Goal: Task Accomplishment & Management: Manage account settings

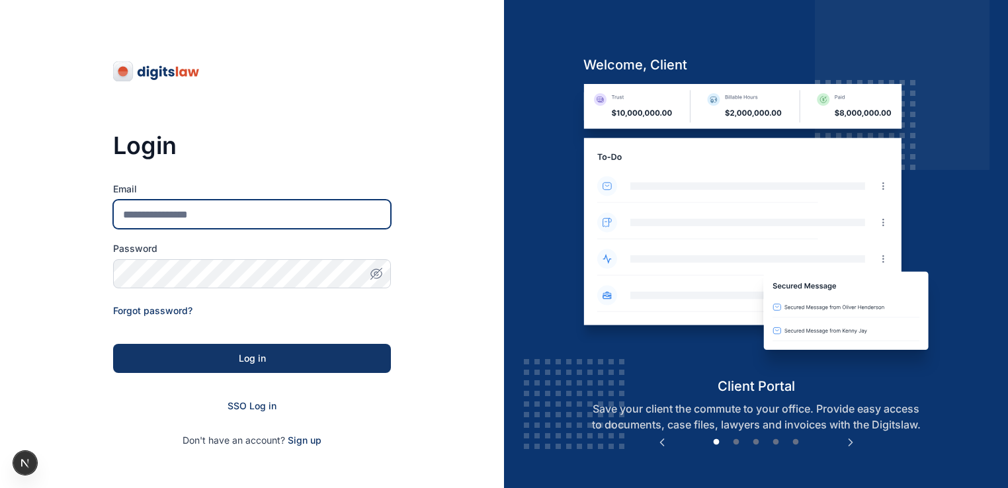
type input "**********"
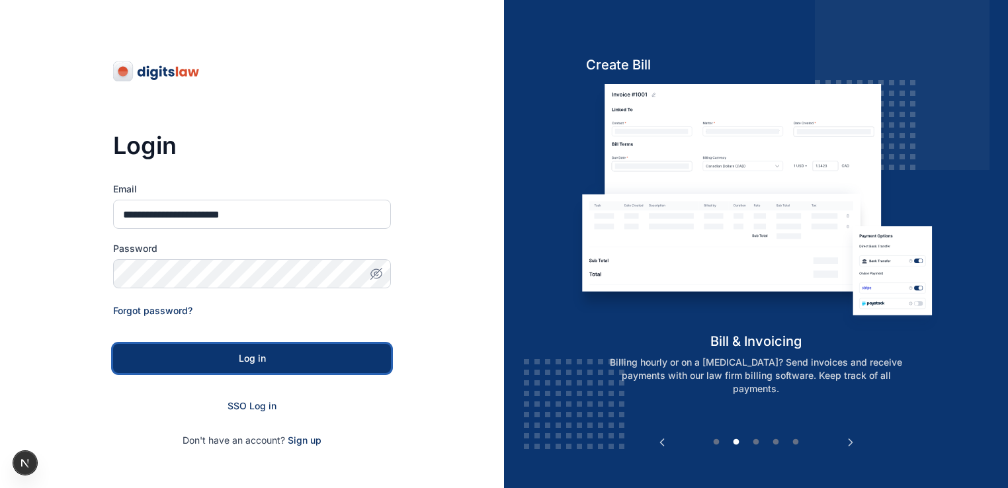
click at [290, 358] on div "Log in" at bounding box center [252, 358] width 236 height 13
